Goal: Manage account settings

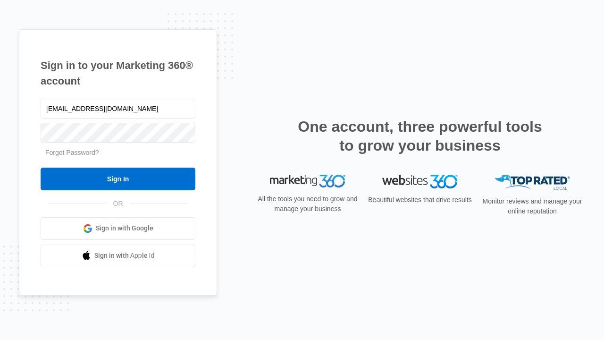
type input "dankie614@gmail.com"
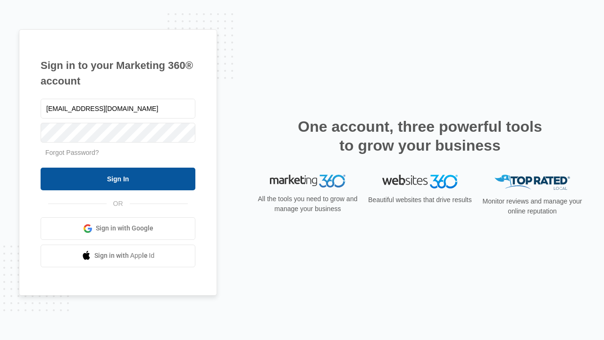
click at [118, 178] on input "Sign In" at bounding box center [118, 179] width 155 height 23
